Goal: Navigation & Orientation: Find specific page/section

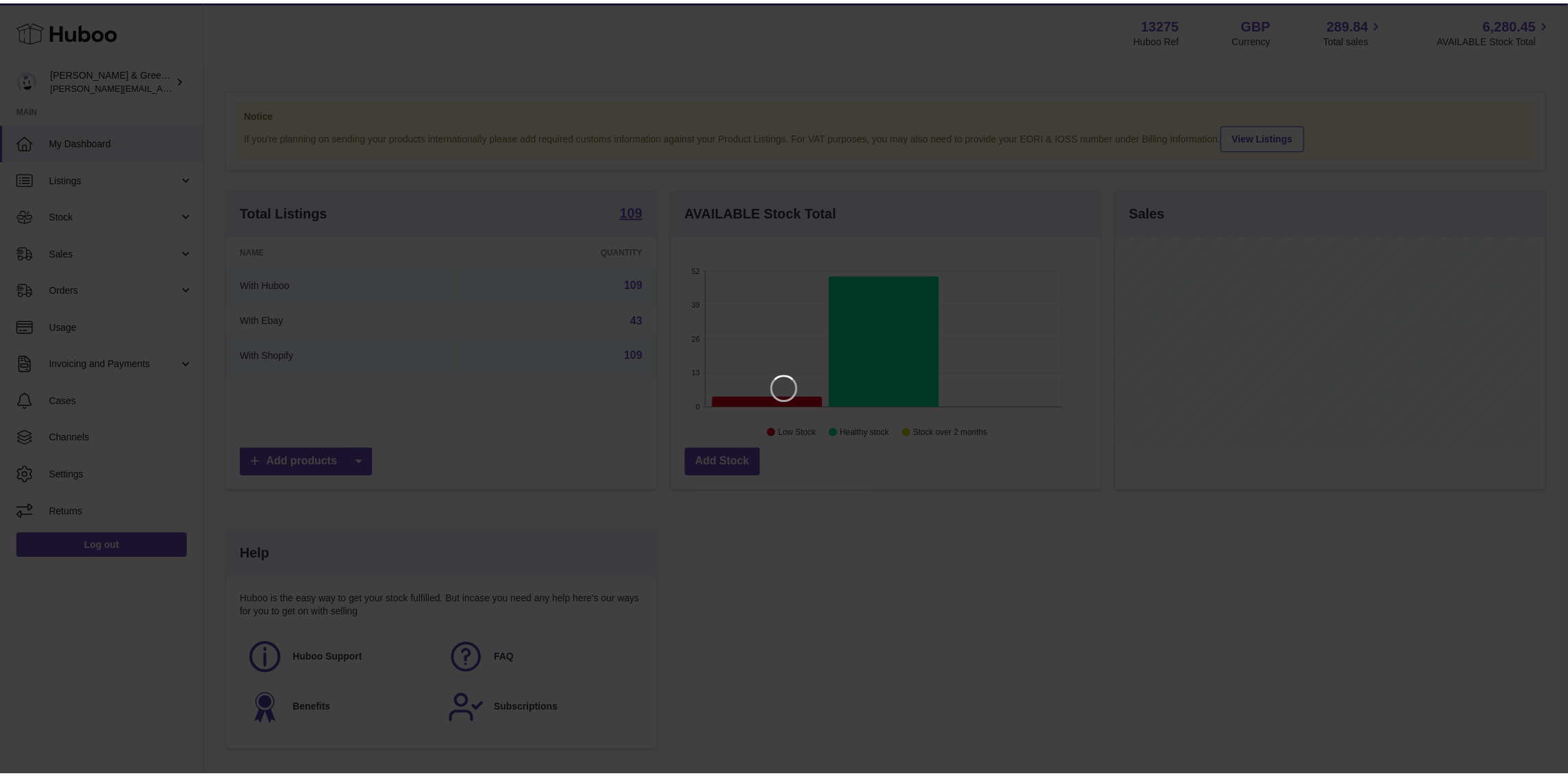
scroll to position [213, 434]
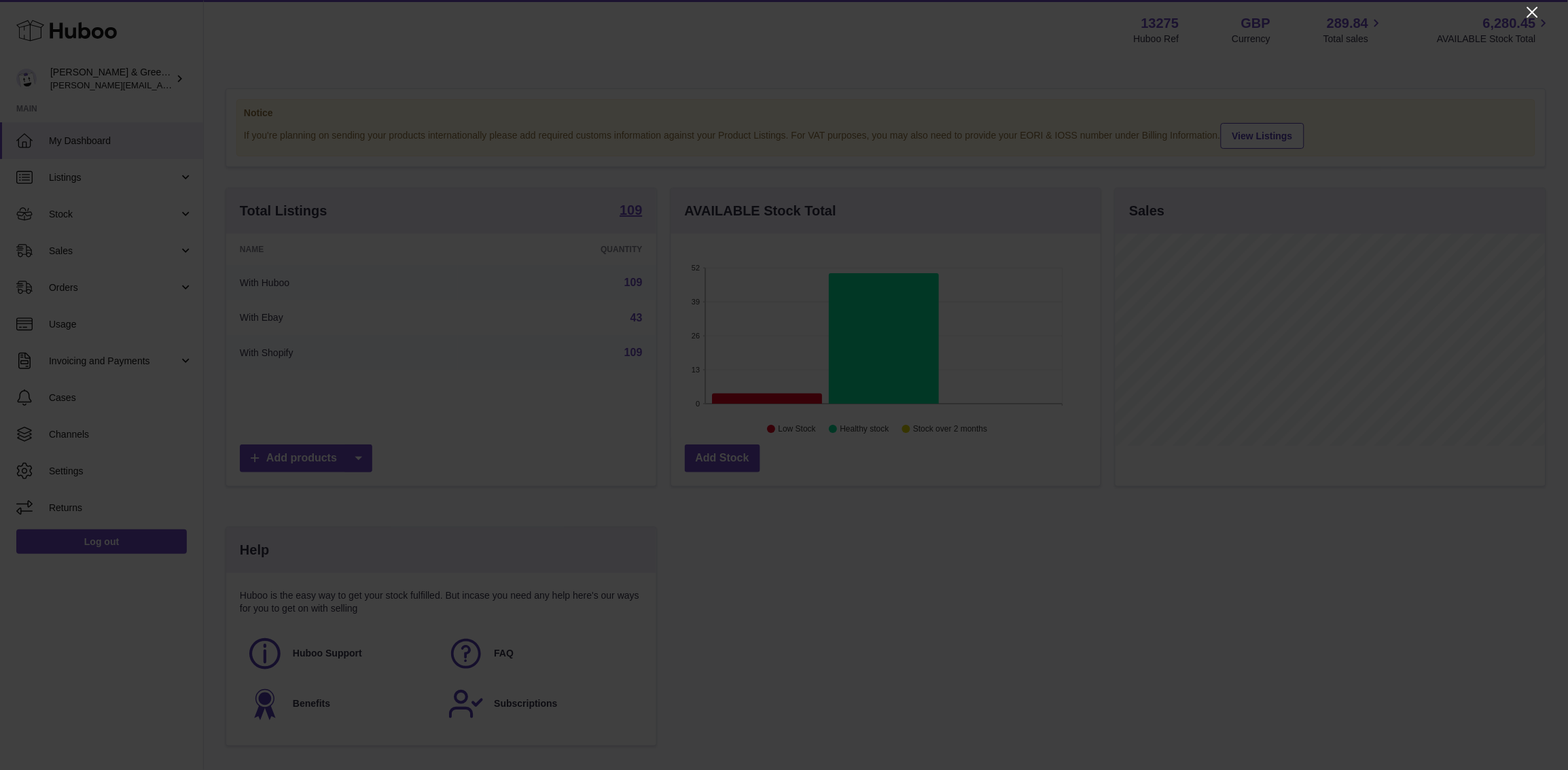
click at [1540, 9] on icon "Close" at bounding box center [1533, 12] width 17 height 17
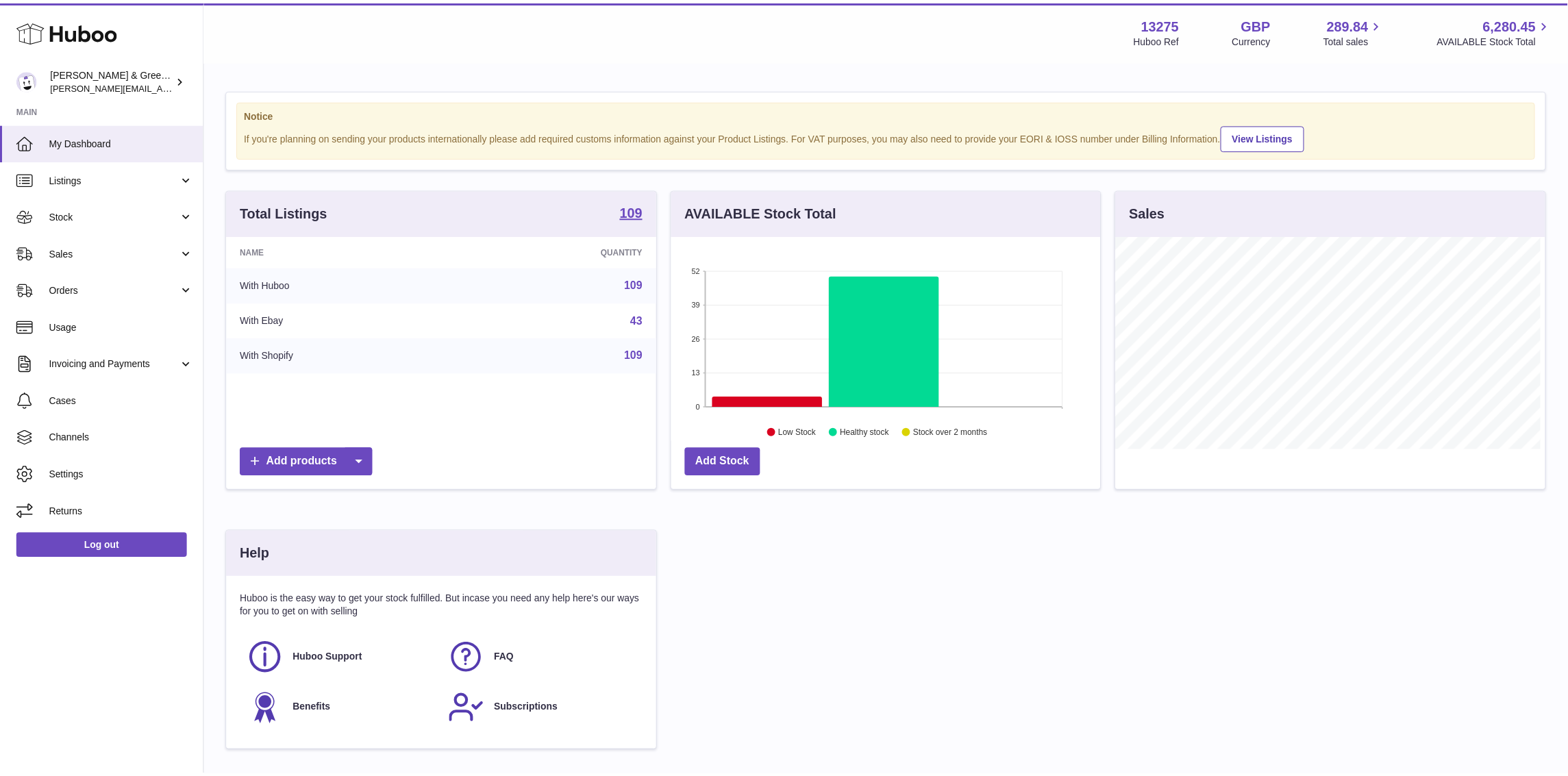
scroll to position [684467, 684535]
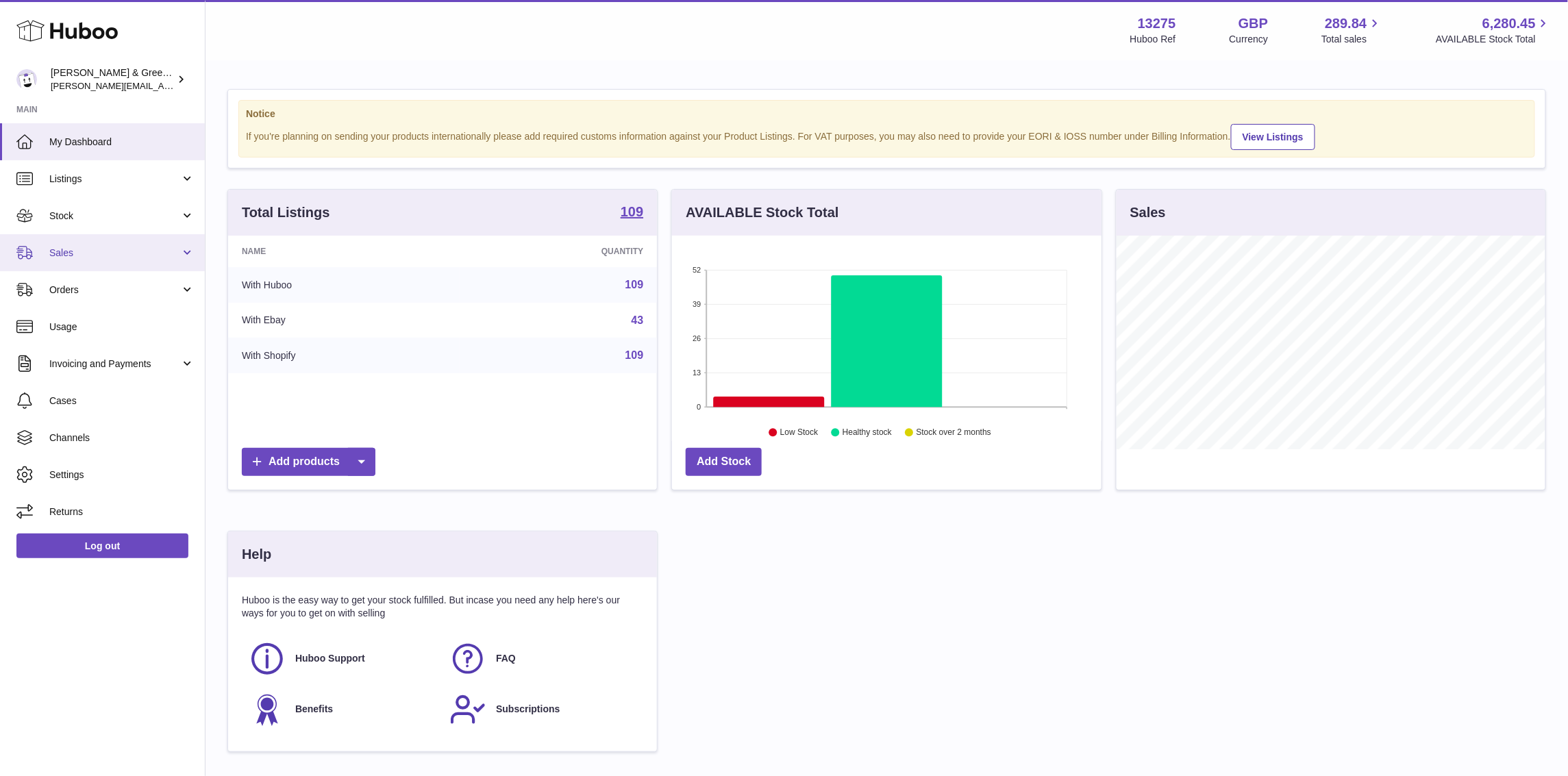
click at [112, 246] on span "Sales" at bounding box center [114, 253] width 131 height 13
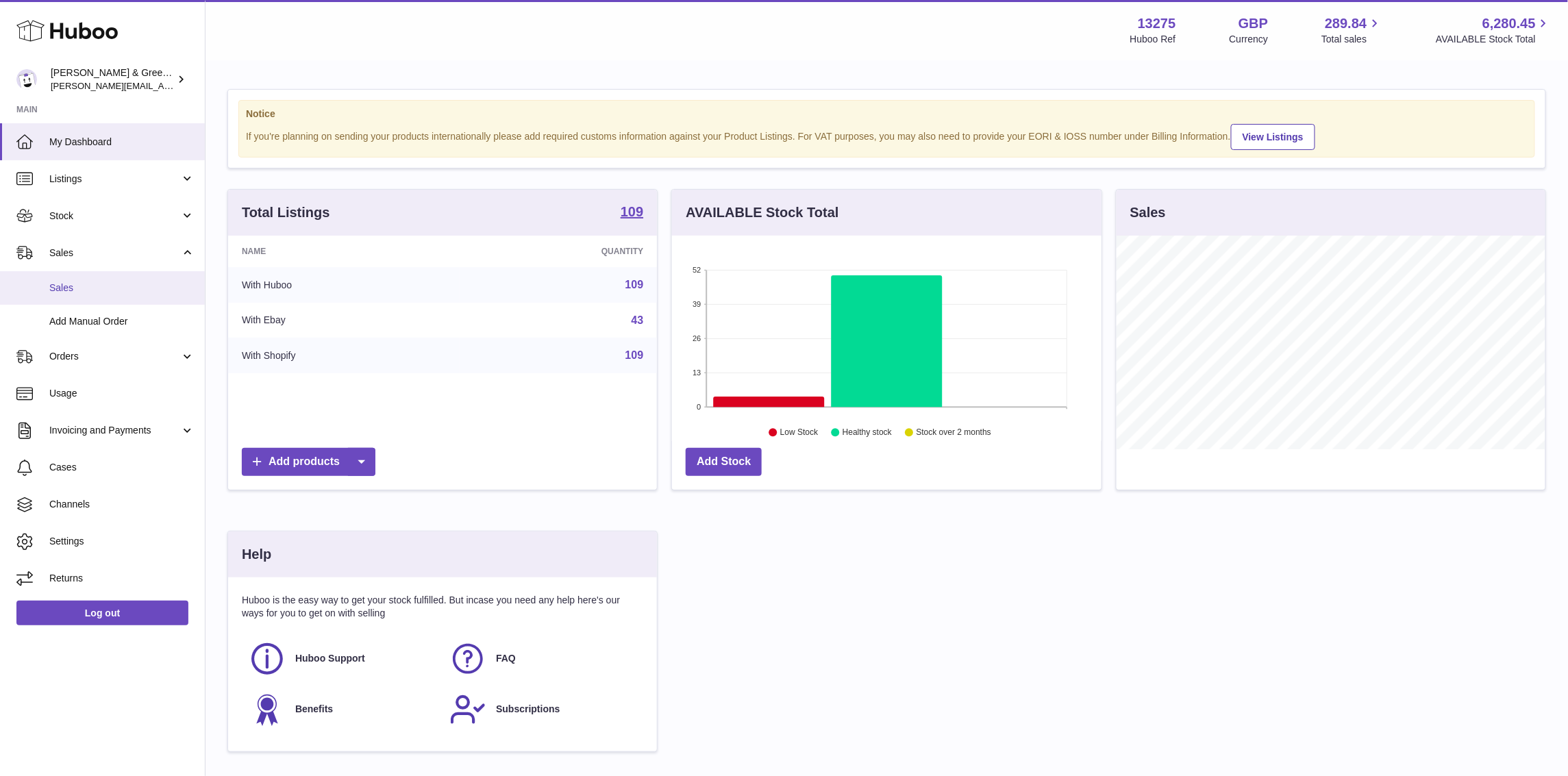
click at [117, 283] on span "Sales" at bounding box center [122, 288] width 145 height 13
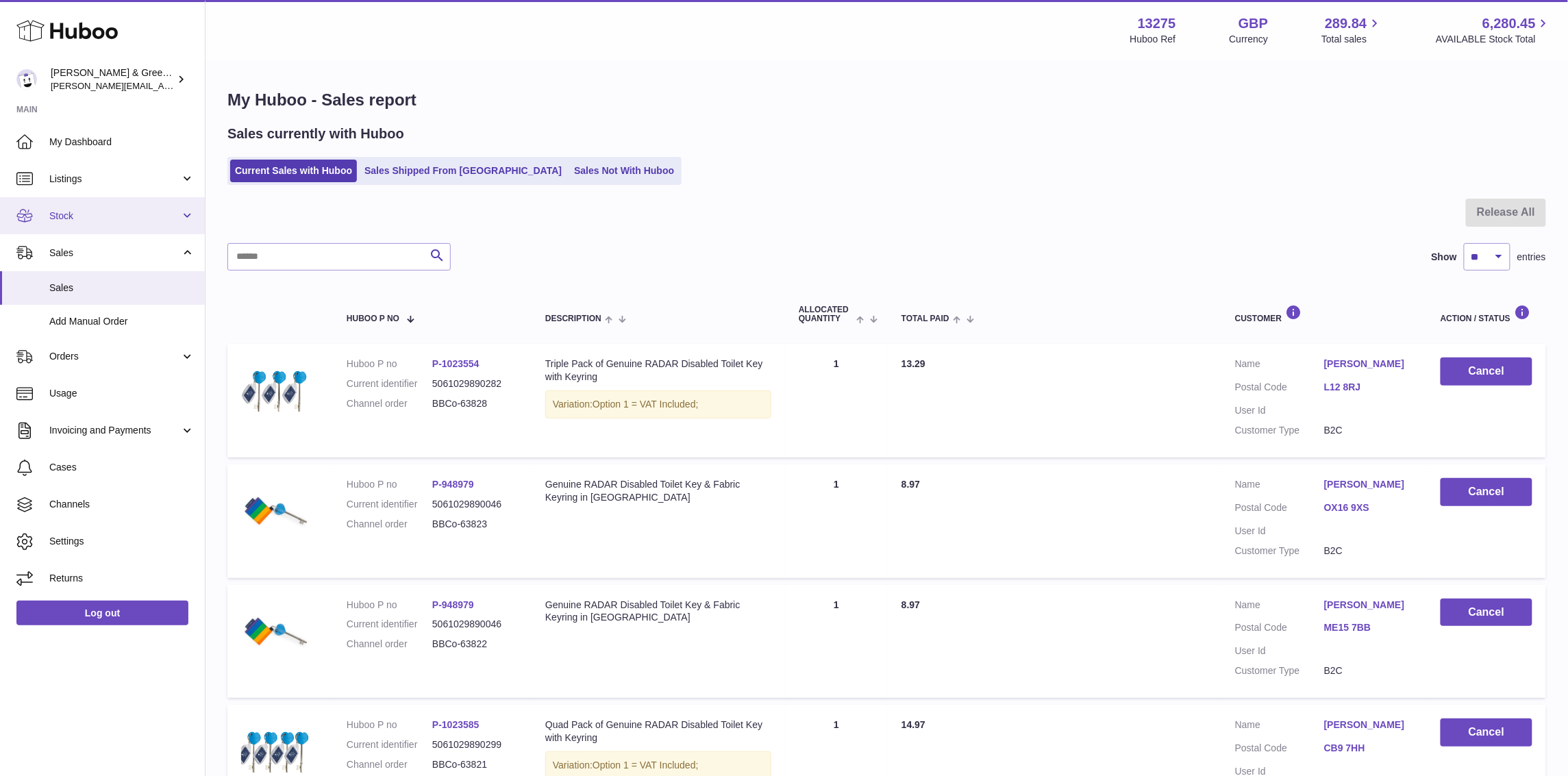
click at [172, 213] on span "Stock" at bounding box center [114, 216] width 131 height 13
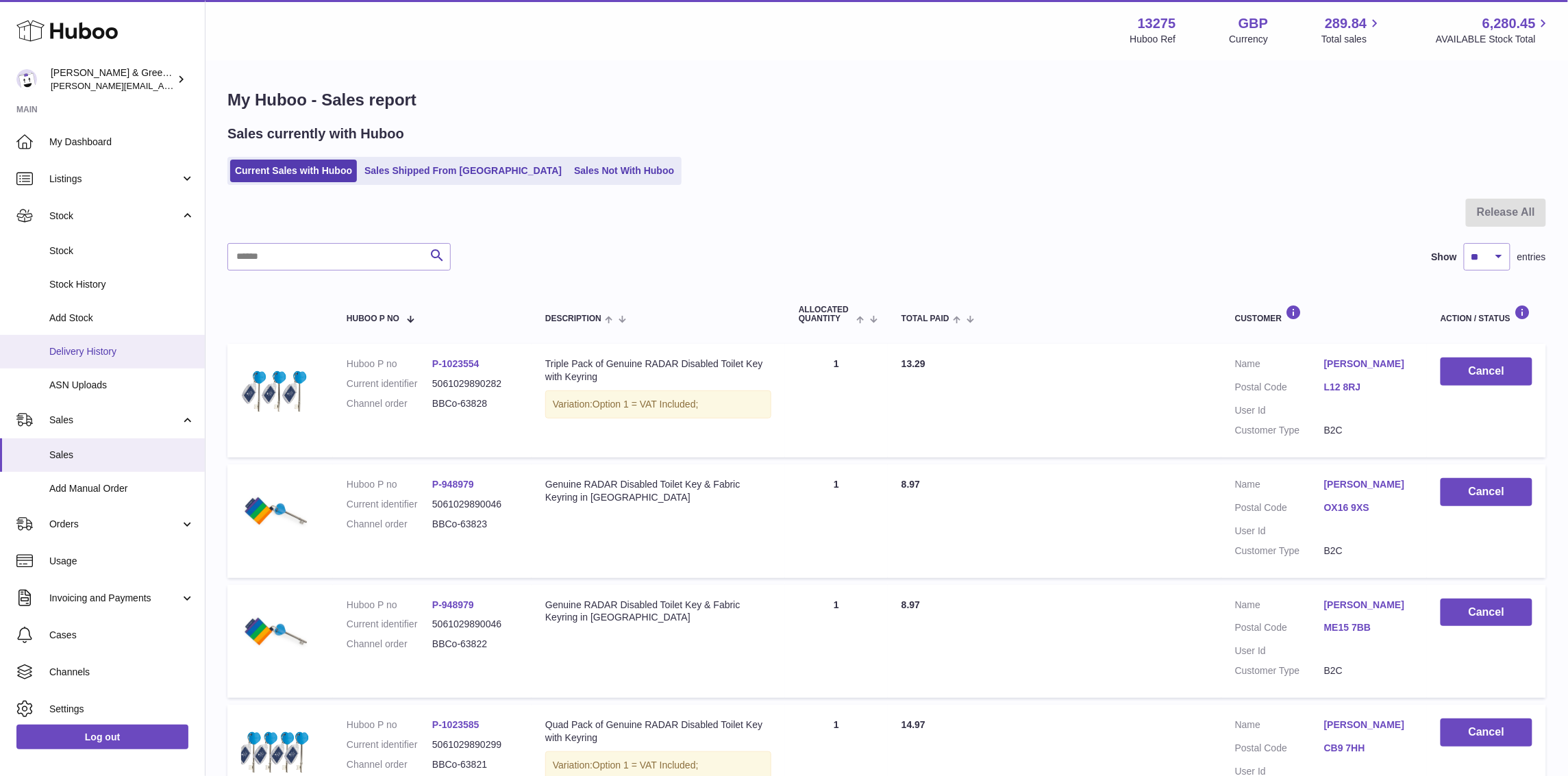
click at [171, 343] on link "Delivery History" at bounding box center [102, 352] width 205 height 33
